Goal: Find specific page/section: Find specific page/section

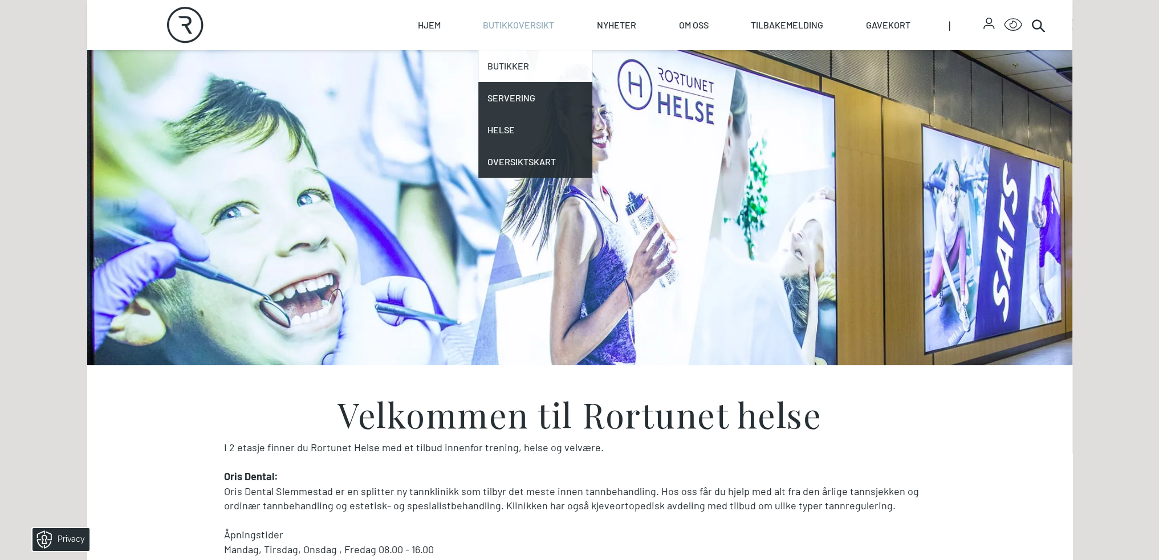
click at [509, 70] on link "Butikker" at bounding box center [535, 66] width 114 height 32
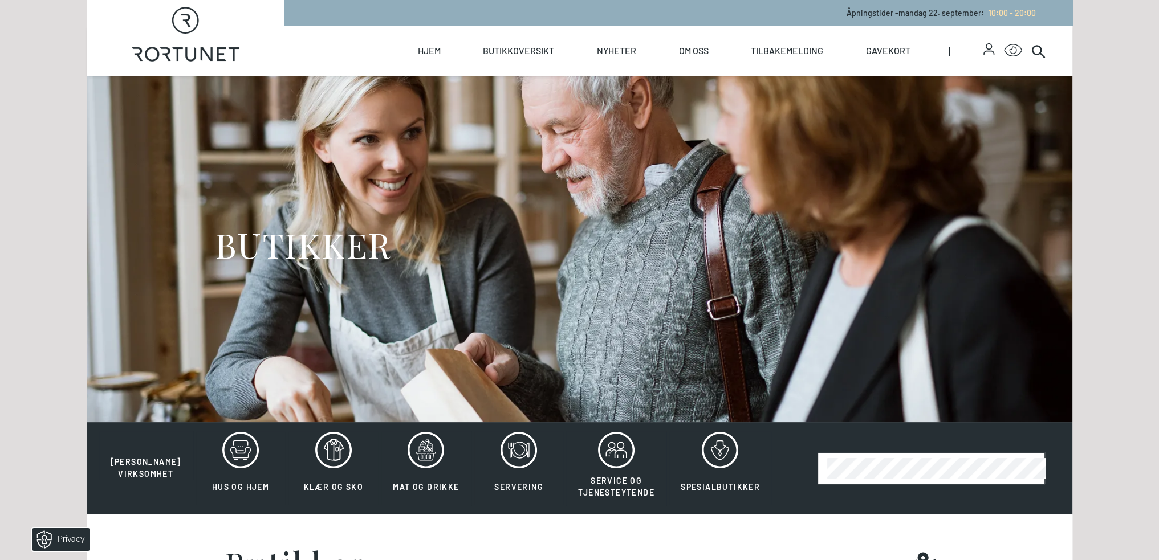
drag, startPoint x: 1034, startPoint y: 54, endPoint x: 1028, endPoint y: 51, distance: 6.2
click at [1033, 53] on circle at bounding box center [1036, 50] width 9 height 9
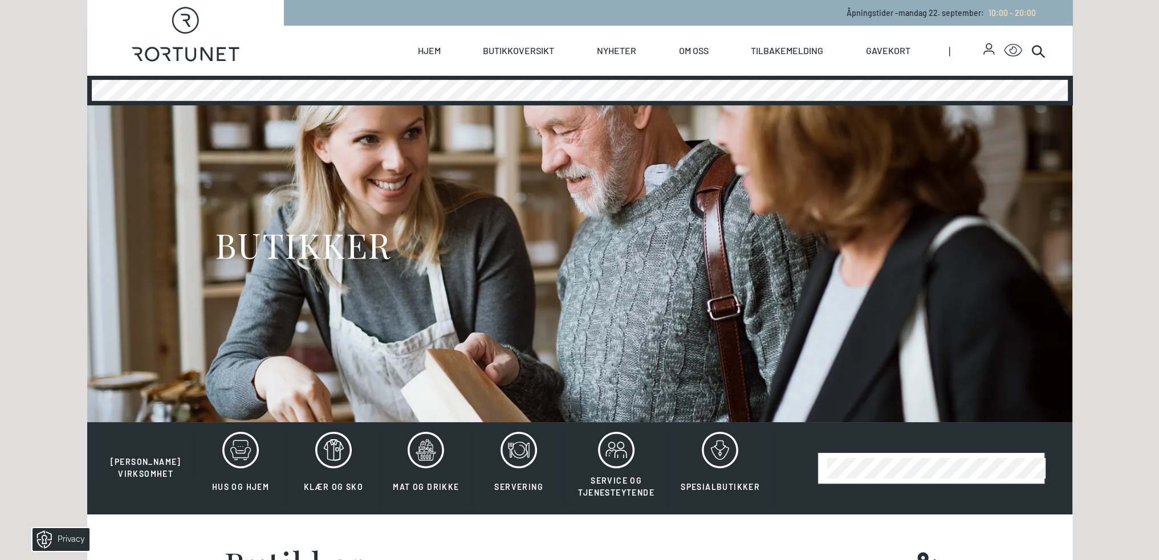
click at [364, 13] on div "Åpningstider - mandag 22. september : 10:00 - 20:00" at bounding box center [678, 13] width 788 height 26
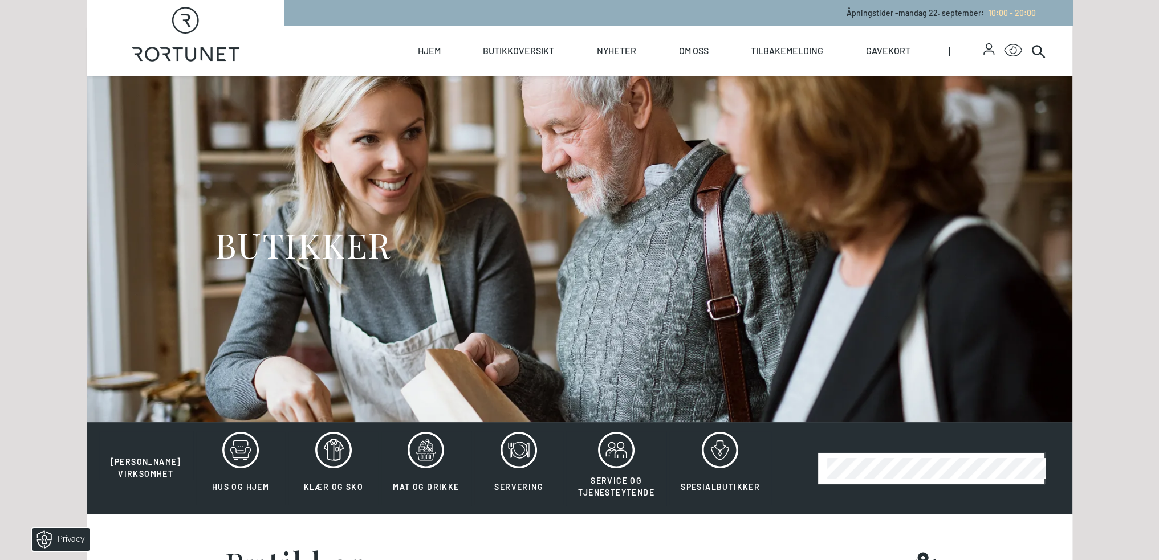
drag, startPoint x: 1043, startPoint y: 48, endPoint x: 867, endPoint y: 111, distance: 186.7
click at [1042, 47] on icon at bounding box center [1038, 51] width 14 height 14
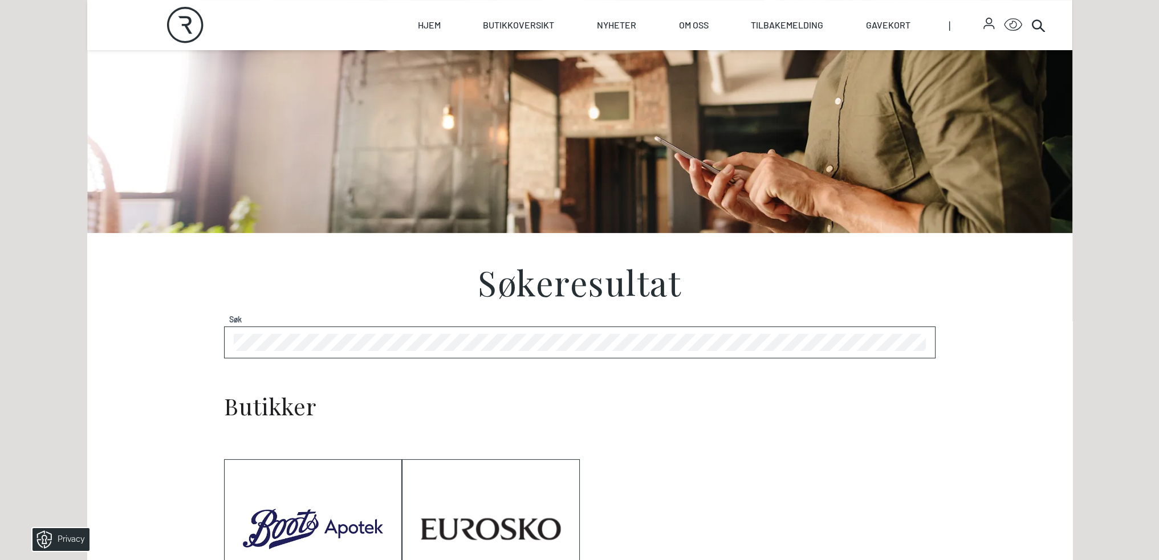
scroll to position [342, 0]
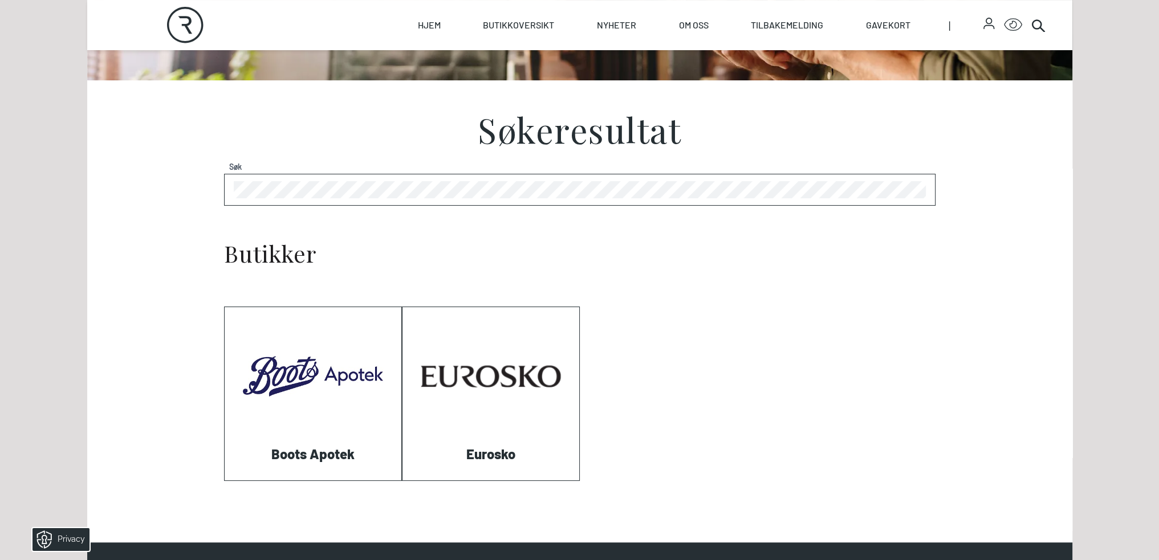
click at [225, 481] on link "Visit: Boots Apotek" at bounding box center [225, 481] width 0 height 0
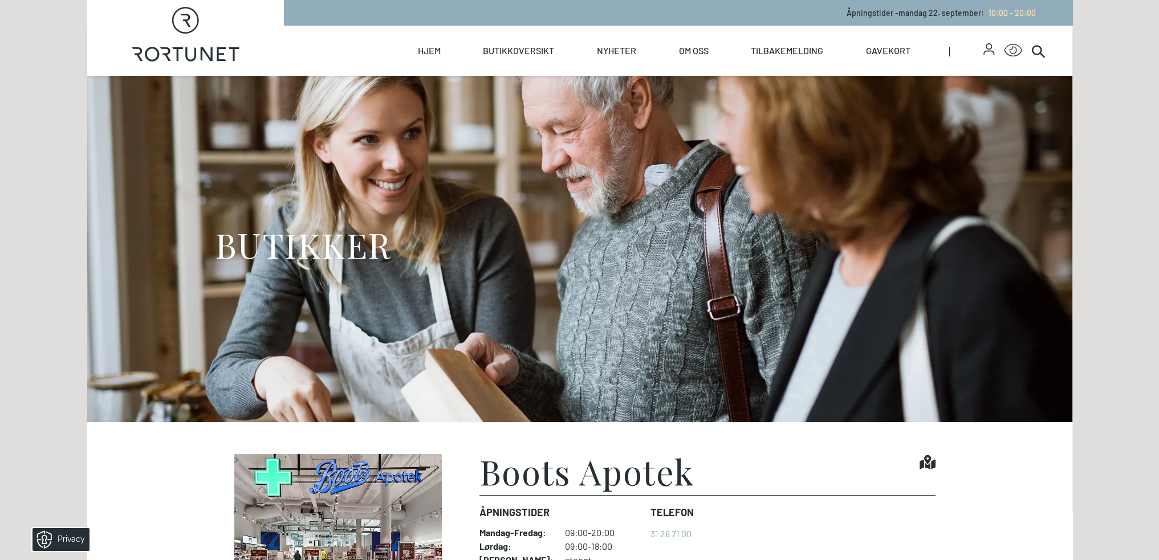
scroll to position [285, 0]
